Goal: Register for event/course

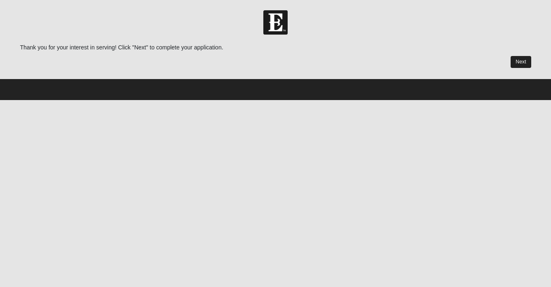
click at [515, 61] on link "Next" at bounding box center [521, 62] width 20 height 12
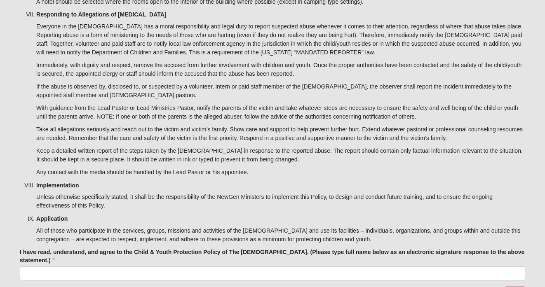
scroll to position [2521, 0]
